Goal: Task Accomplishment & Management: Manage account settings

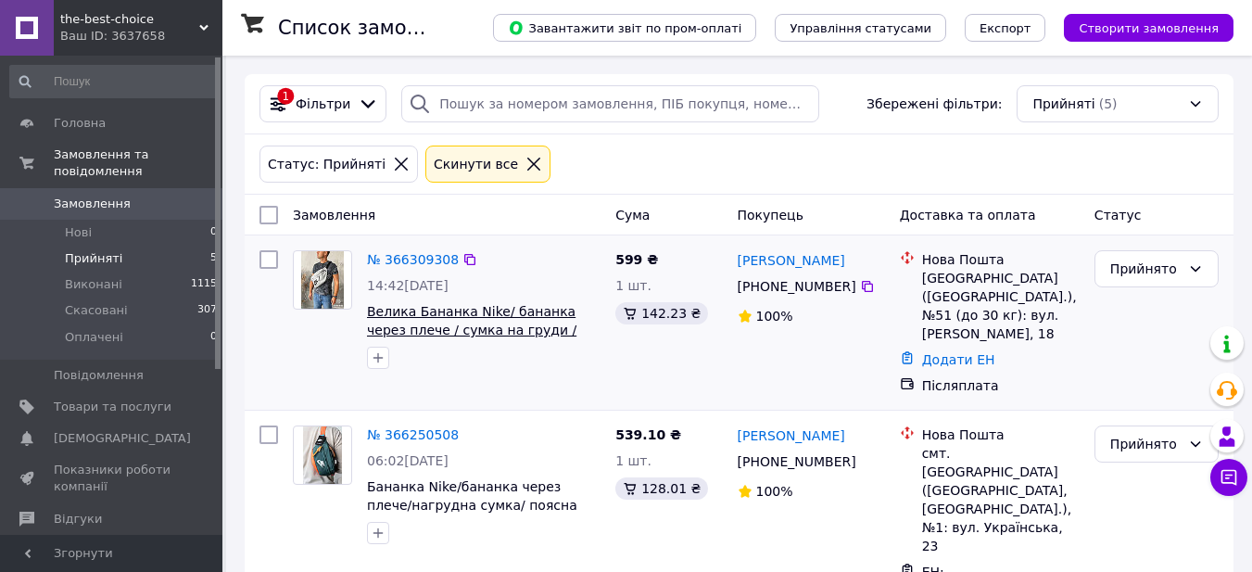
click at [453, 314] on span "Велика Бананка Nike/ бананка через плече / сумка на груди / нагрудна сумка чере…" at bounding box center [471, 339] width 209 height 70
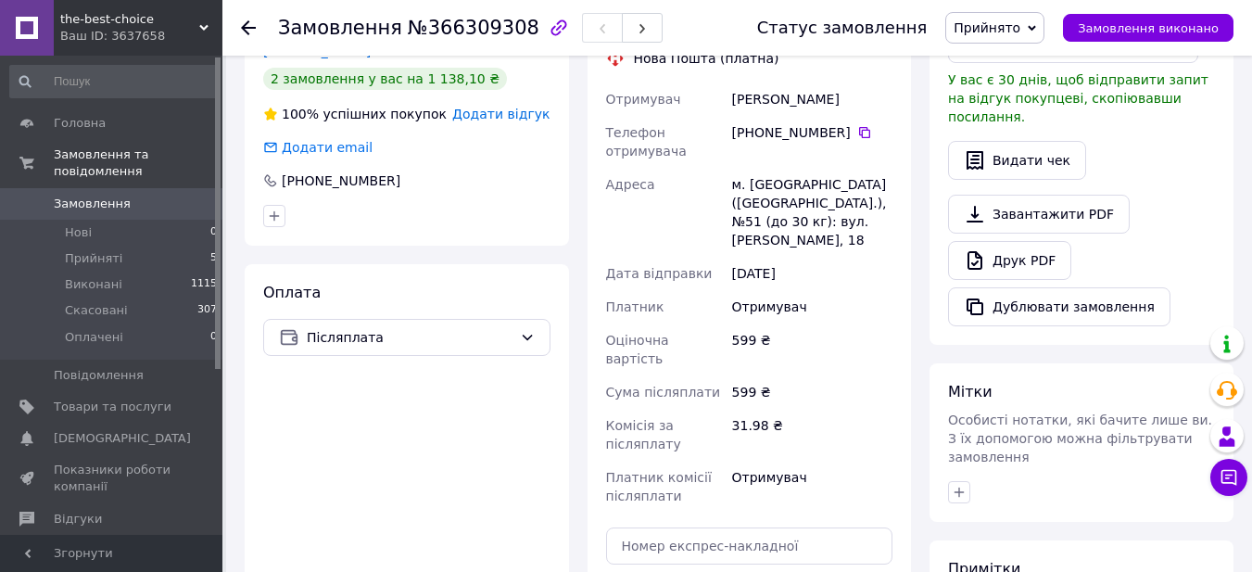
scroll to position [556, 0]
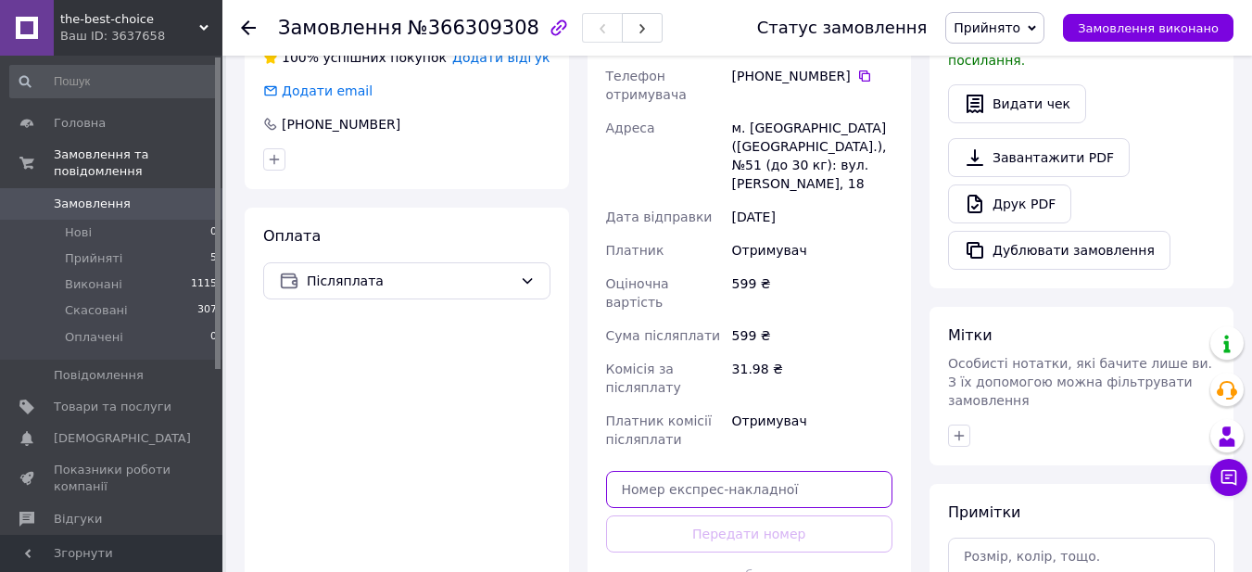
click at [773, 471] on input "text" at bounding box center [749, 489] width 287 height 37
paste input "20451269201175"
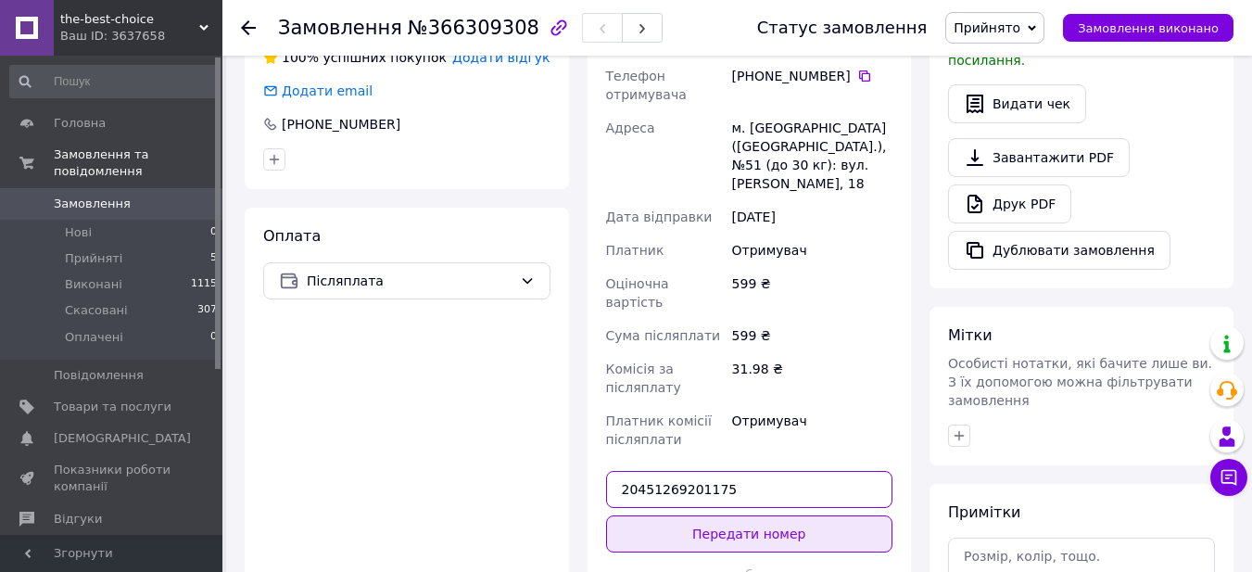
type input "20451269201175"
click at [775, 515] on button "Передати номер" at bounding box center [749, 533] width 287 height 37
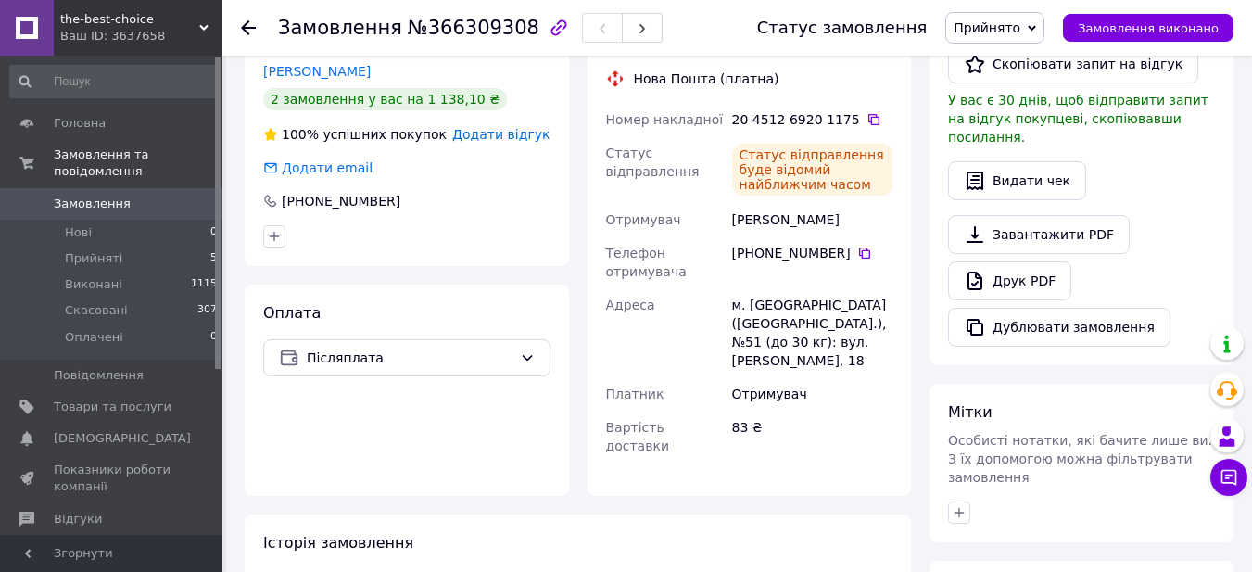
scroll to position [371, 0]
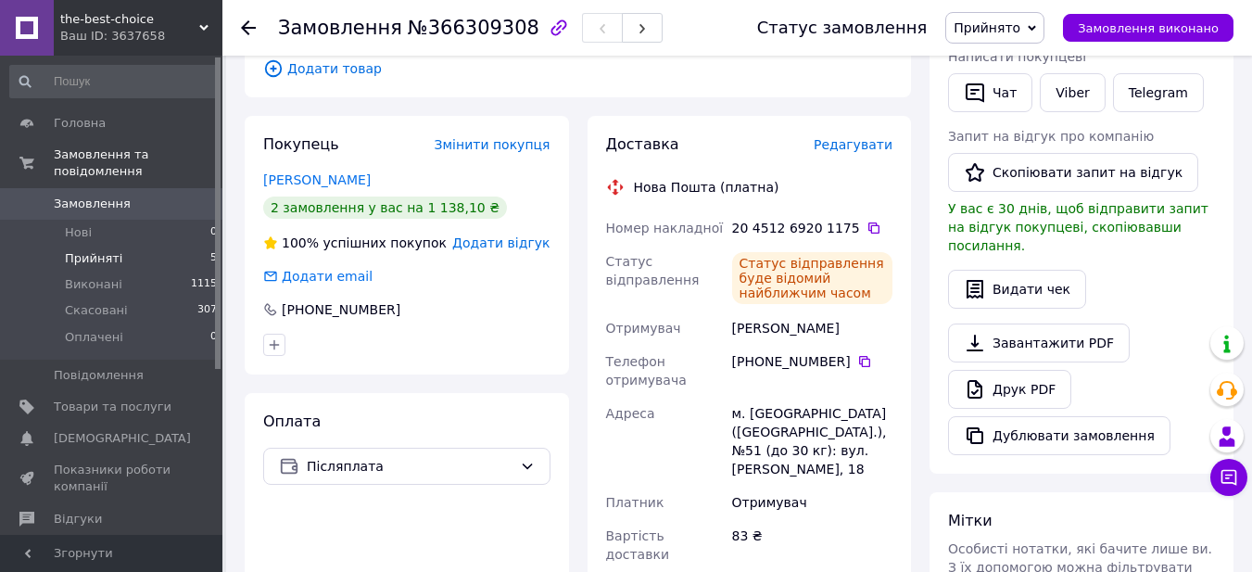
click at [99, 250] on span "Прийняті" at bounding box center [93, 258] width 57 height 17
